Goal: Navigation & Orientation: Find specific page/section

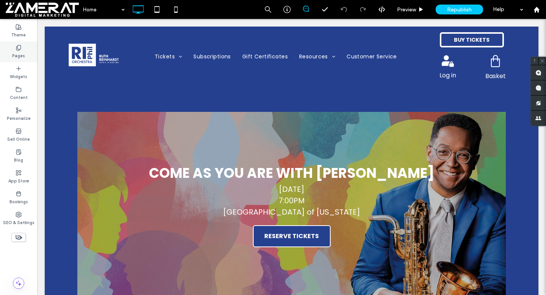
click at [15, 55] on label "Pages" at bounding box center [18, 55] width 13 height 8
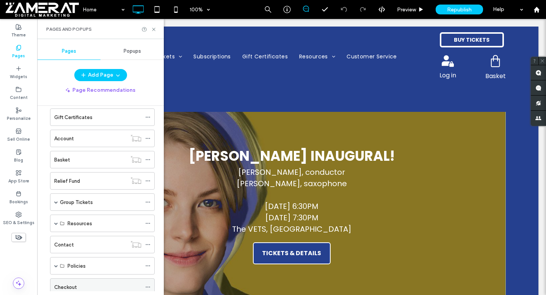
scroll to position [74, 0]
click at [100, 139] on div "Account" at bounding box center [90, 139] width 72 height 8
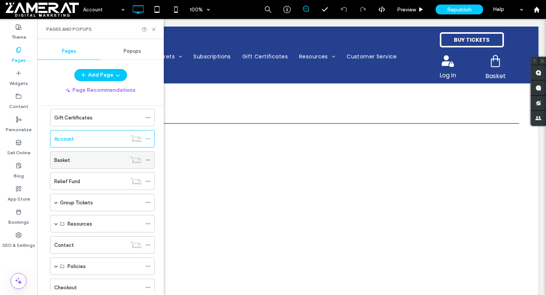
click at [104, 162] on div "Basket" at bounding box center [90, 160] width 72 height 8
click at [154, 28] on icon at bounding box center [154, 30] width 6 height 6
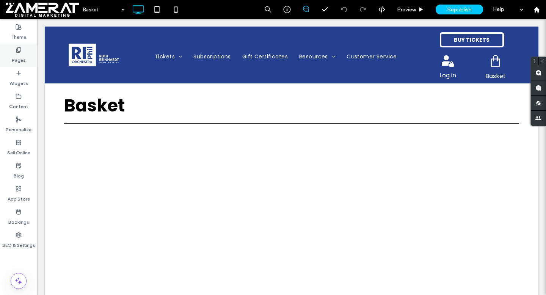
click at [5, 52] on div "Pages" at bounding box center [18, 55] width 37 height 23
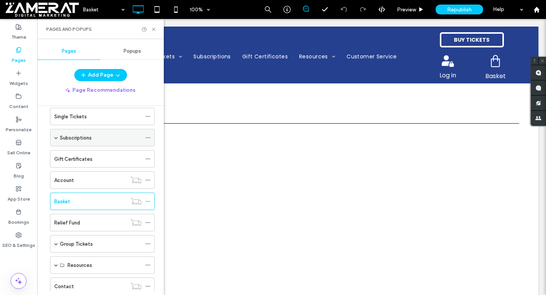
scroll to position [74, 0]
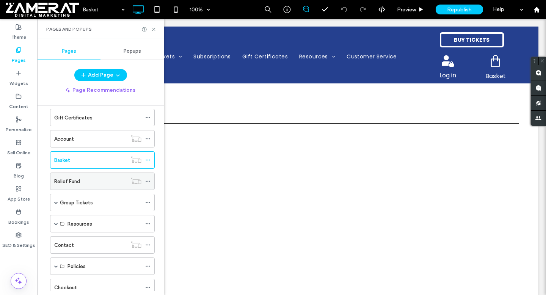
click at [94, 180] on div "Relief Fund" at bounding box center [90, 182] width 72 height 8
click at [154, 28] on icon at bounding box center [154, 30] width 6 height 6
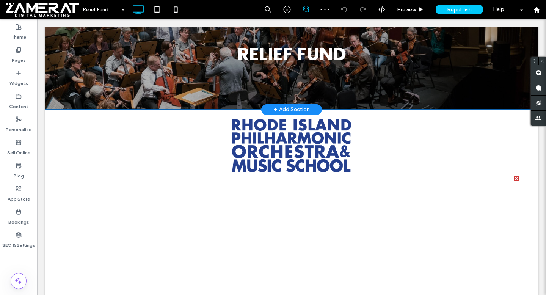
scroll to position [96, 0]
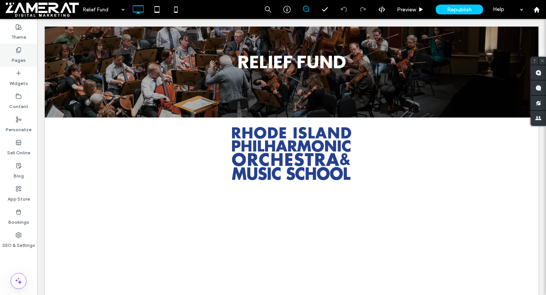
click at [16, 59] on label "Pages" at bounding box center [19, 58] width 14 height 11
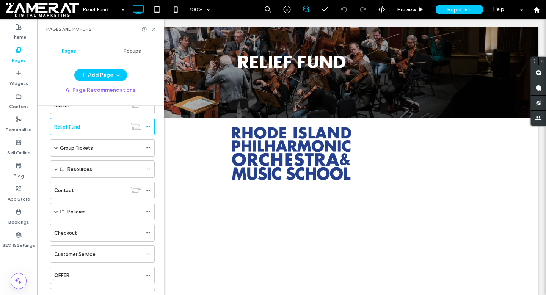
scroll to position [134, 0]
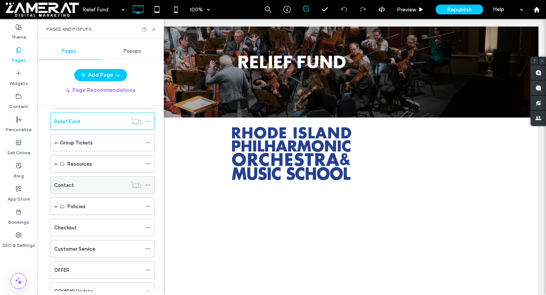
click at [107, 184] on div "Contact" at bounding box center [90, 185] width 72 height 8
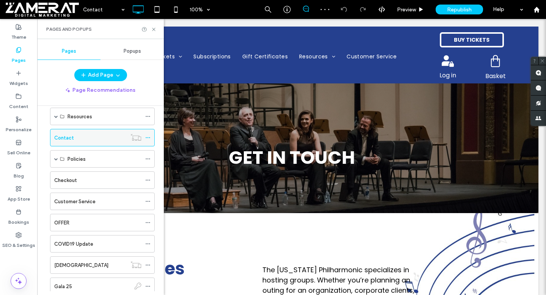
scroll to position [149, 0]
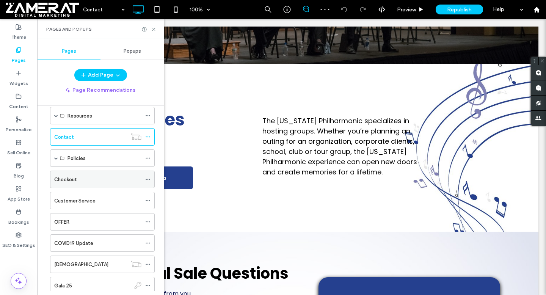
click at [110, 178] on div "Checkout" at bounding box center [97, 180] width 87 height 8
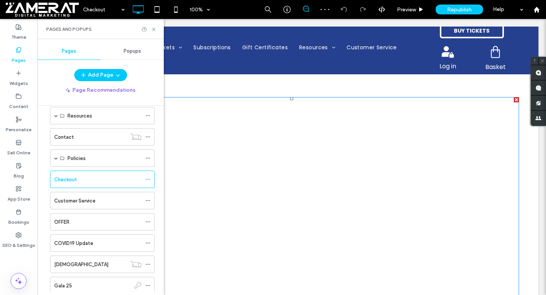
scroll to position [31, 0]
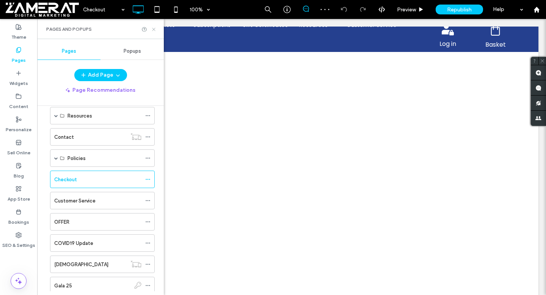
click at [154, 30] on use at bounding box center [153, 29] width 3 height 3
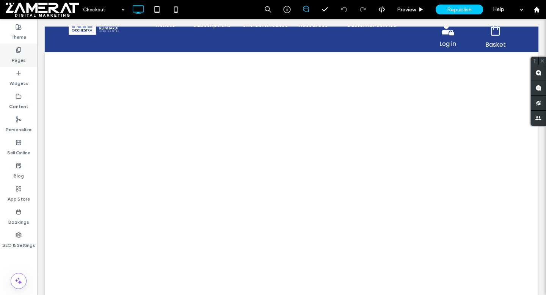
click at [14, 55] on label "Pages" at bounding box center [19, 58] width 14 height 11
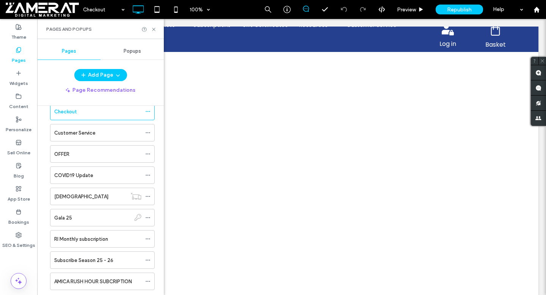
scroll to position [0, 0]
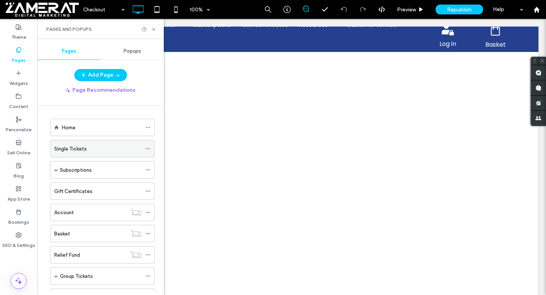
click at [109, 149] on div "Single Tickets" at bounding box center [97, 149] width 87 height 8
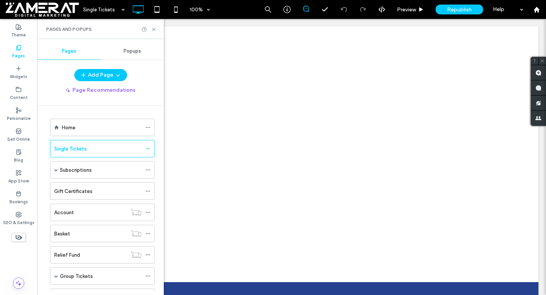
scroll to position [116, 0]
click at [154, 30] on icon at bounding box center [154, 30] width 6 height 6
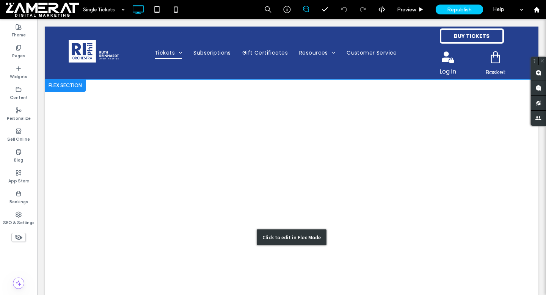
scroll to position [0, 0]
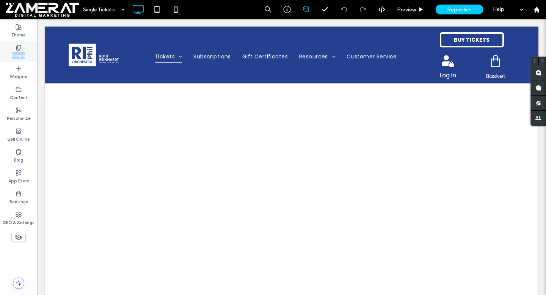
click at [24, 52] on label "Pages" at bounding box center [18, 55] width 13 height 8
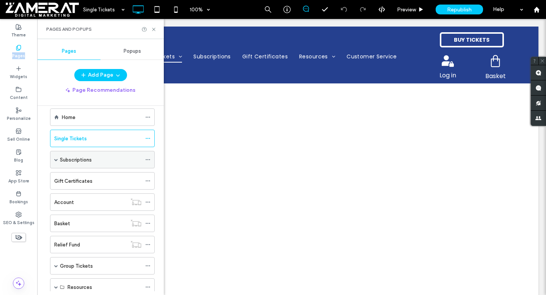
scroll to position [12, 0]
click at [81, 160] on label "Subscriptions" at bounding box center [76, 158] width 32 height 13
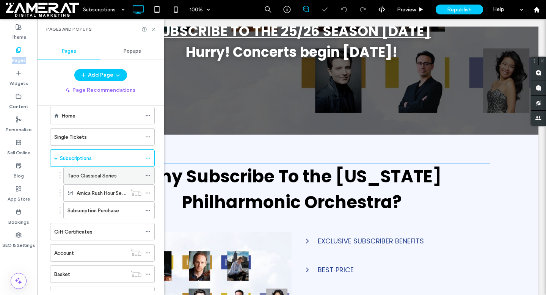
scroll to position [143, 0]
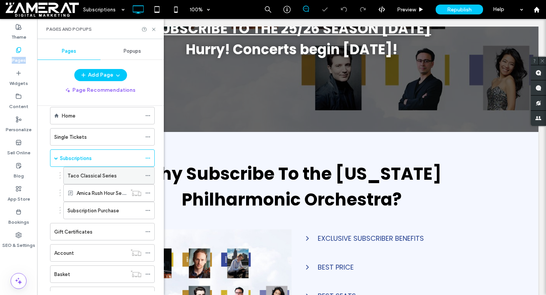
click at [95, 174] on label "Taco Classical Series" at bounding box center [92, 175] width 49 height 13
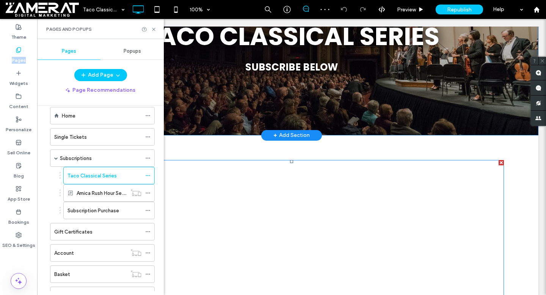
scroll to position [175, 0]
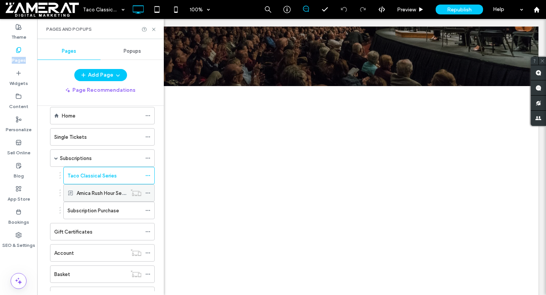
click at [101, 197] on label "Amica Rush Hour Series" at bounding box center [103, 193] width 53 height 13
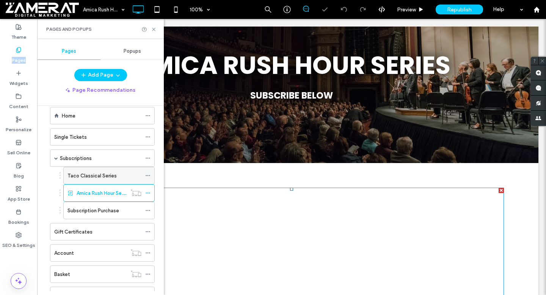
scroll to position [184, 0]
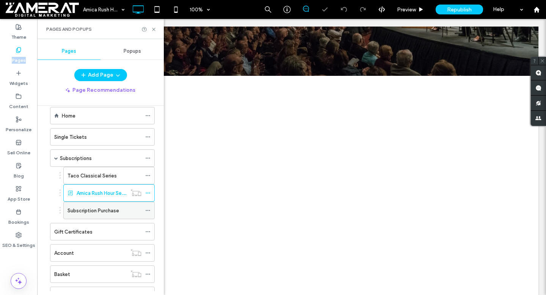
click at [96, 215] on div "Subscription Purchase" at bounding box center [105, 210] width 74 height 17
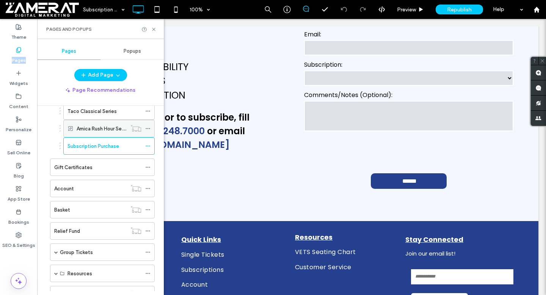
scroll to position [90, 0]
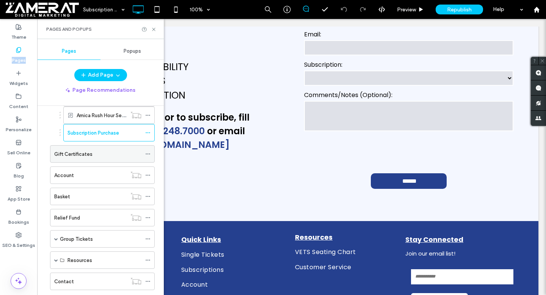
click at [93, 154] on div "Gift Certificates" at bounding box center [97, 154] width 87 height 8
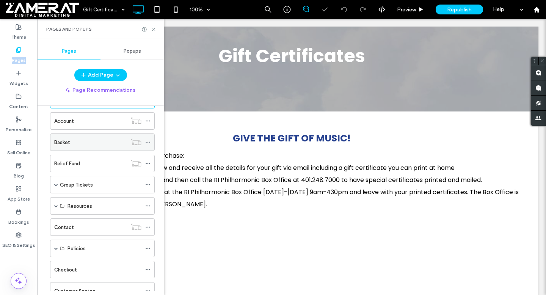
scroll to position [184, 0]
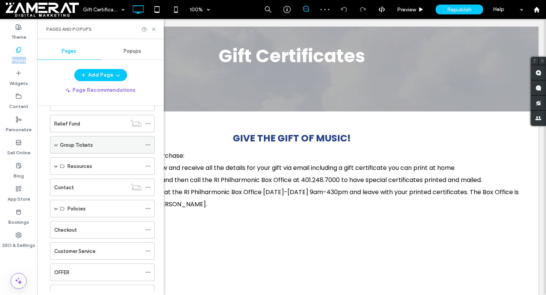
click at [86, 146] on label "Group Tickets" at bounding box center [76, 144] width 33 height 13
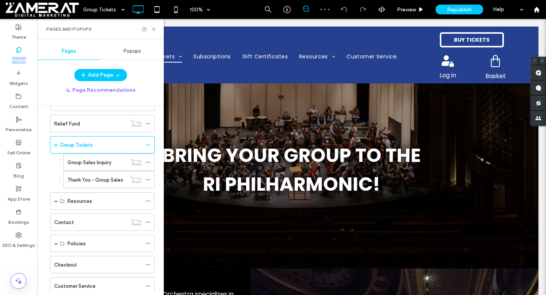
scroll to position [214, 0]
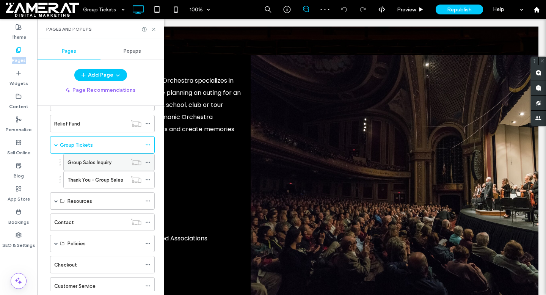
click at [92, 166] on div "Group Sales Inquiry" at bounding box center [97, 162] width 59 height 17
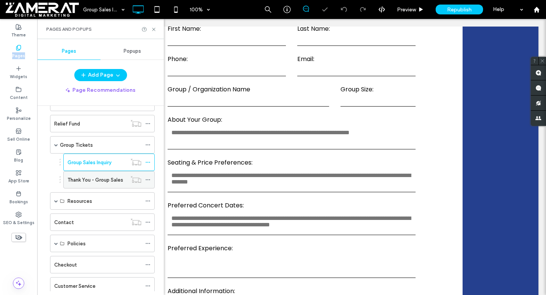
click at [98, 174] on div "Thank You - Group Sales" at bounding box center [97, 179] width 59 height 17
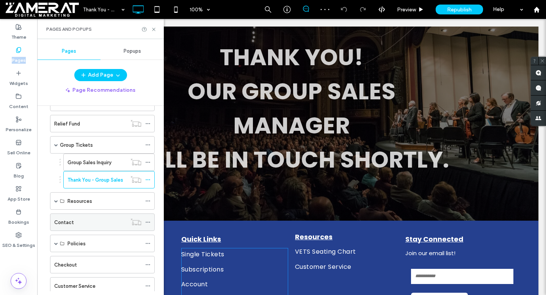
scroll to position [251, 0]
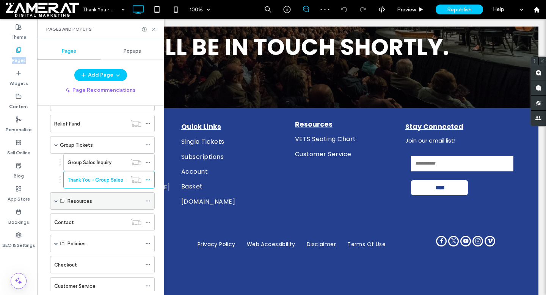
click at [80, 206] on div "Resources" at bounding box center [105, 201] width 74 height 17
click at [55, 201] on span at bounding box center [56, 201] width 4 height 4
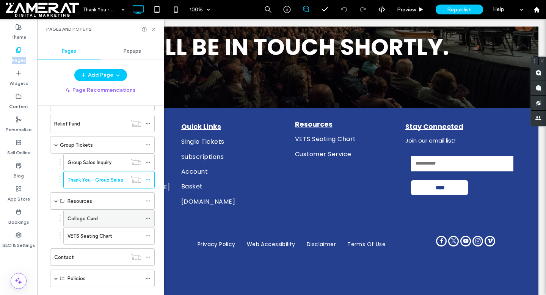
click at [94, 215] on label "College Card" at bounding box center [83, 218] width 30 height 13
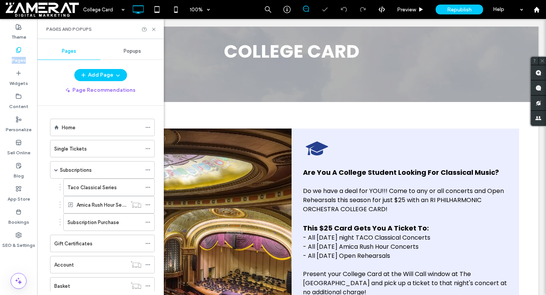
scroll to position [184, 0]
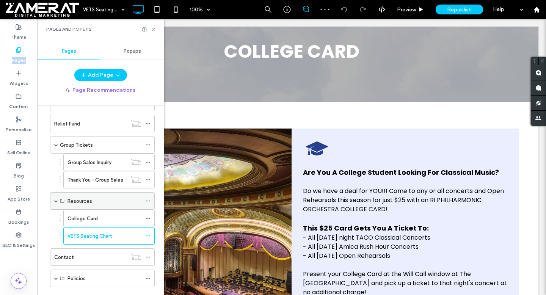
scroll to position [305, 0]
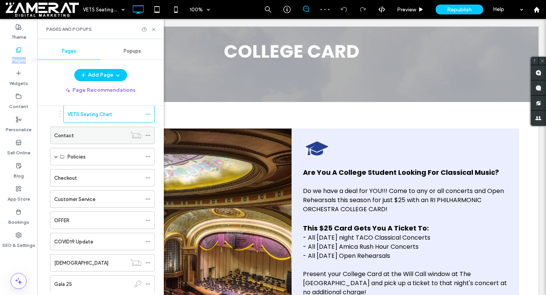
click at [93, 142] on div "Contact" at bounding box center [90, 135] width 72 height 17
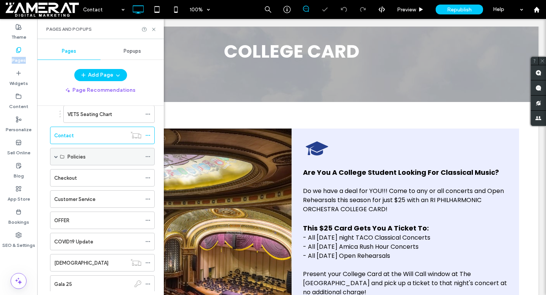
click at [57, 157] on span at bounding box center [56, 157] width 4 height 4
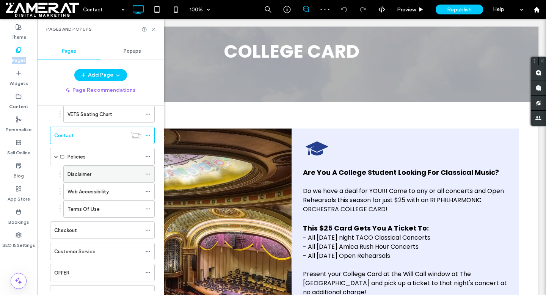
click at [101, 169] on div "Disclaimer" at bounding box center [105, 174] width 74 height 17
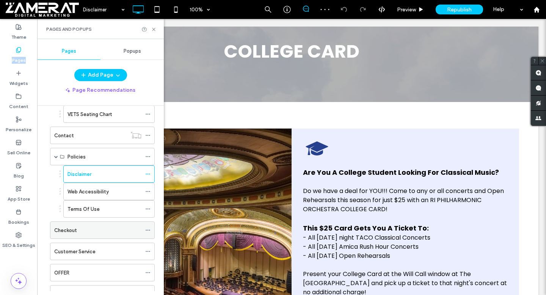
click at [85, 234] on div "Checkout" at bounding box center [97, 230] width 87 height 17
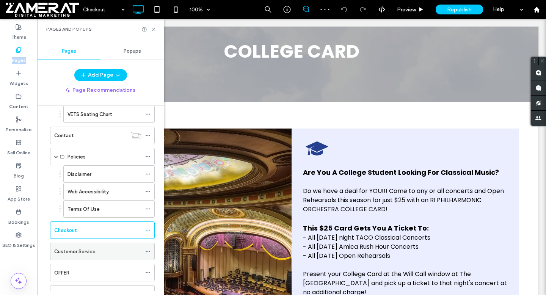
click at [105, 247] on div "Customer Service" at bounding box center [97, 251] width 87 height 17
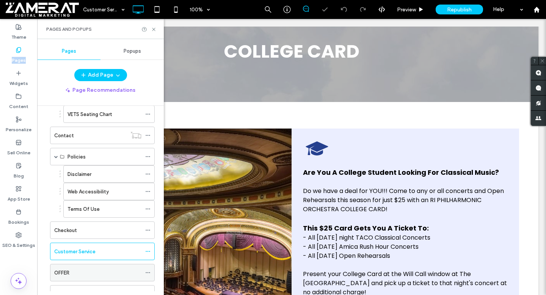
click at [93, 270] on div "OFFER" at bounding box center [97, 273] width 87 height 8
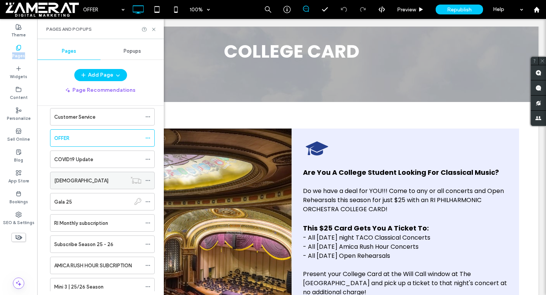
scroll to position [456, 0]
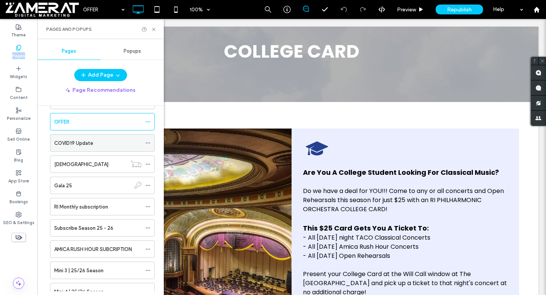
click at [94, 148] on div "COVID19 Update" at bounding box center [97, 143] width 87 height 17
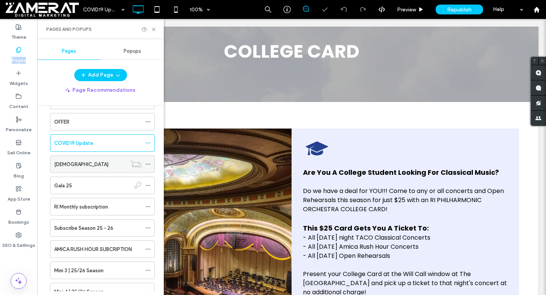
click at [96, 170] on div "Messiah" at bounding box center [90, 164] width 72 height 17
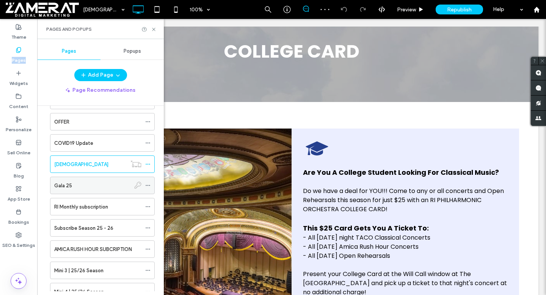
click at [102, 183] on div "Gala 25" at bounding box center [92, 186] width 76 height 8
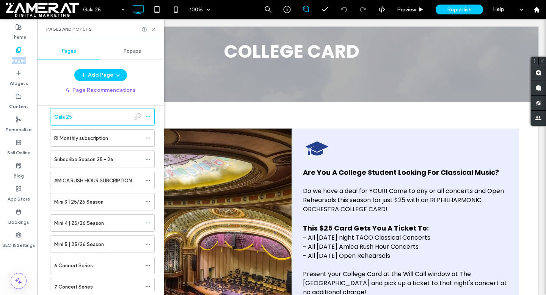
scroll to position [537, 0]
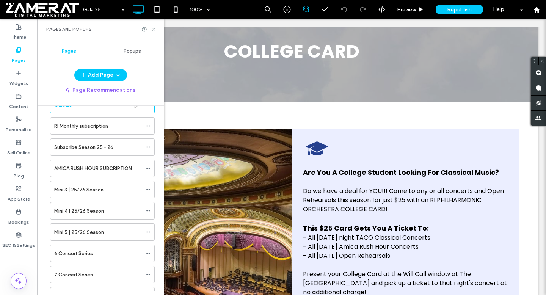
click at [153, 30] on icon at bounding box center [154, 30] width 6 height 6
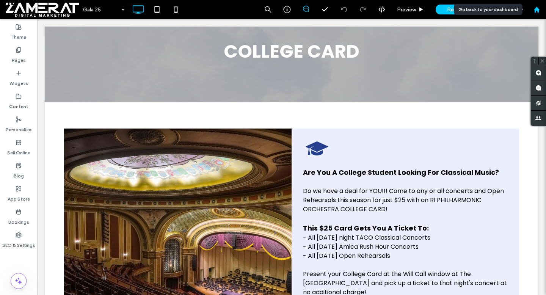
click at [537, 4] on div at bounding box center [536, 9] width 19 height 19
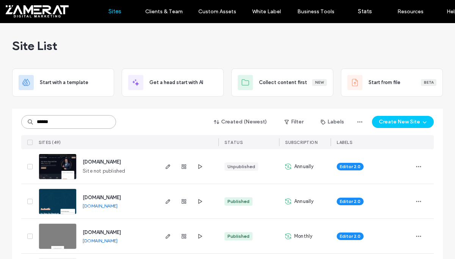
click at [81, 126] on input "******" at bounding box center [68, 122] width 95 height 14
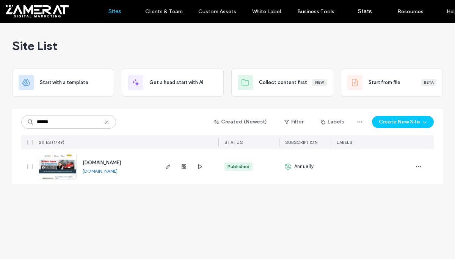
click at [56, 176] on img at bounding box center [57, 180] width 37 height 52
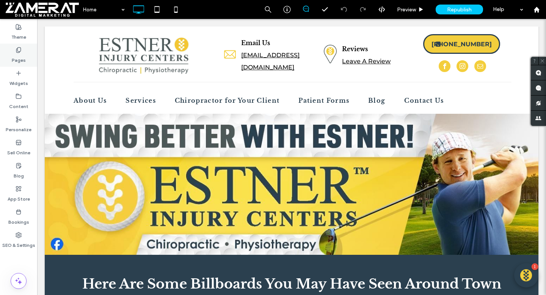
click at [16, 64] on div "Pages" at bounding box center [18, 55] width 37 height 23
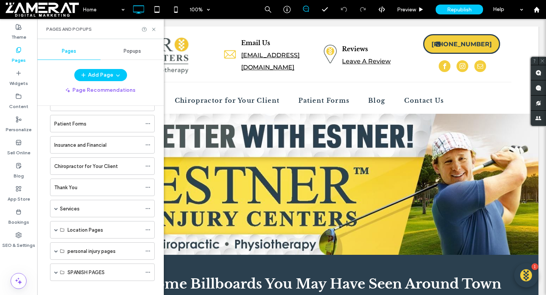
scroll to position [119, 0]
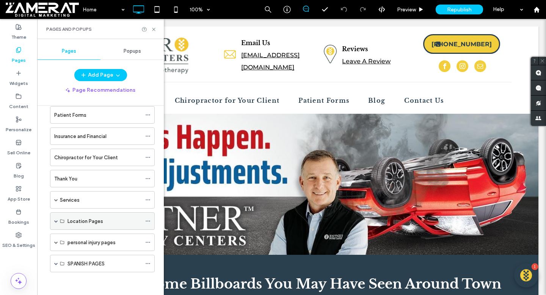
click at [57, 221] on span at bounding box center [56, 221] width 4 height 4
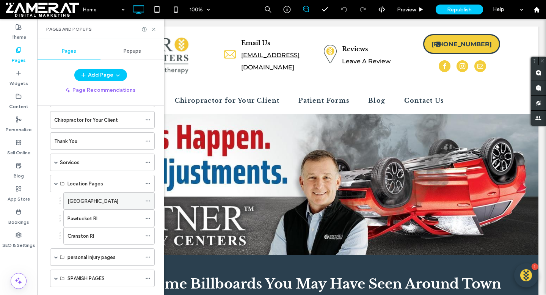
click at [105, 204] on div "[GEOGRAPHIC_DATA]" at bounding box center [105, 201] width 74 height 8
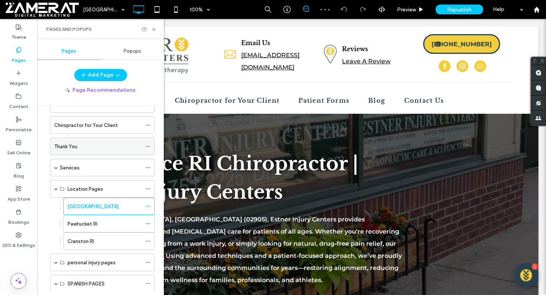
scroll to position [171, 0]
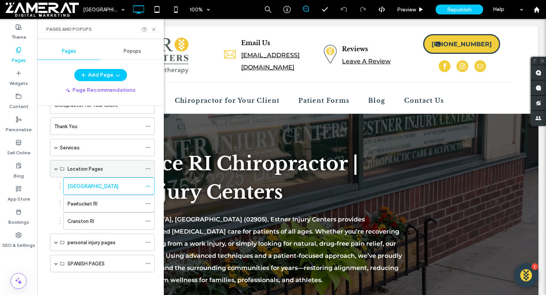
click at [56, 169] on span at bounding box center [56, 169] width 4 height 4
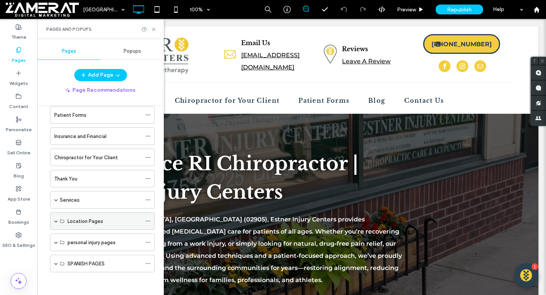
scroll to position [119, 0]
click at [56, 242] on span at bounding box center [56, 242] width 4 height 4
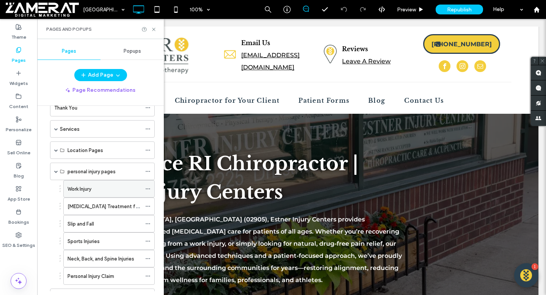
scroll to position [173, 0]
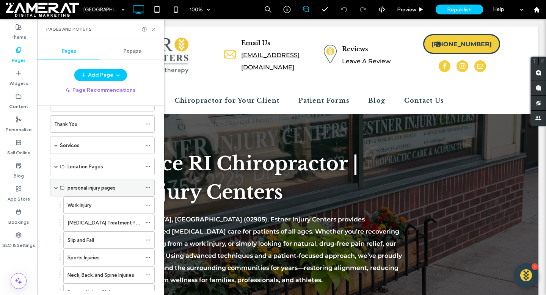
click at [56, 188] on span at bounding box center [56, 188] width 4 height 4
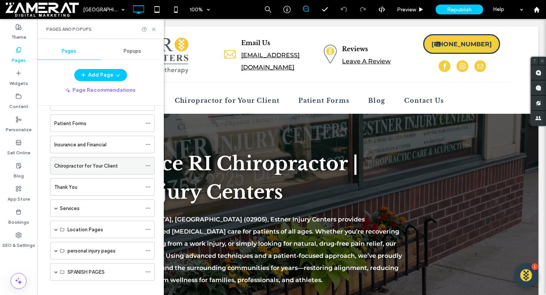
scroll to position [119, 0]
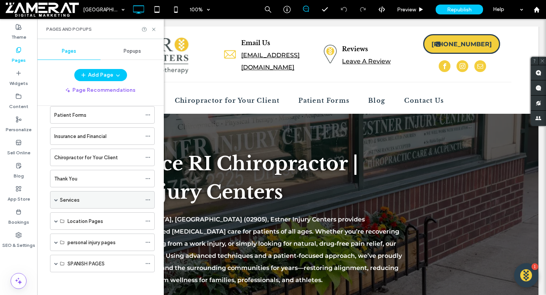
click at [55, 201] on span at bounding box center [56, 200] width 4 height 4
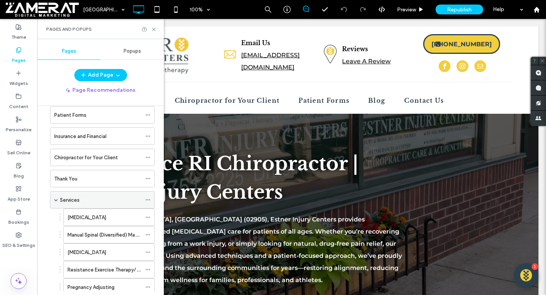
click at [57, 198] on span at bounding box center [56, 200] width 4 height 4
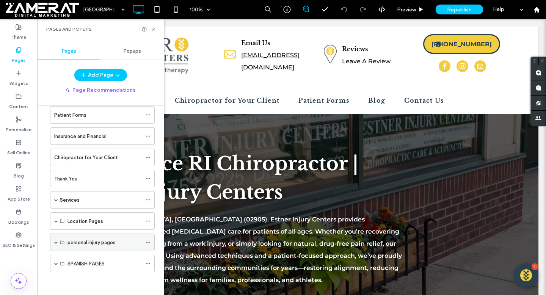
click at [57, 242] on span at bounding box center [56, 242] width 4 height 4
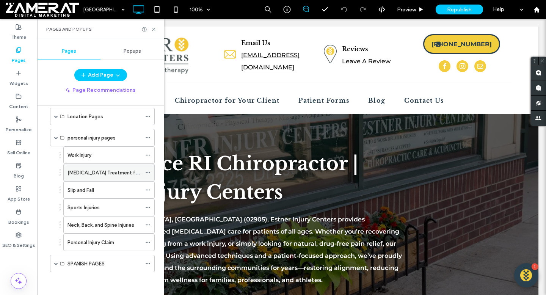
scroll to position [211, 0]
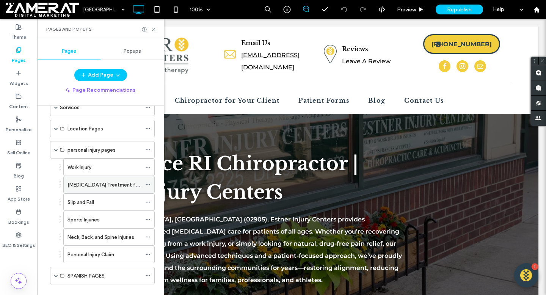
click at [103, 185] on label "[MEDICAL_DATA] Treatment for Car Accidents in [GEOGRAPHIC_DATA]" at bounding box center [149, 184] width 163 height 13
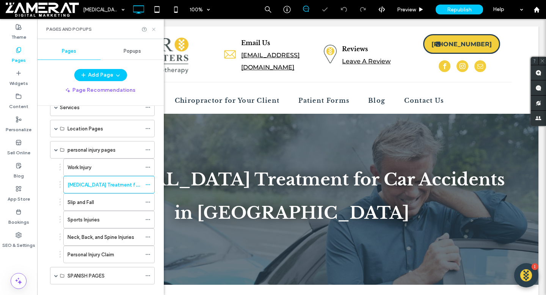
click at [154, 28] on icon at bounding box center [154, 30] width 6 height 6
